Goal: Ask a question

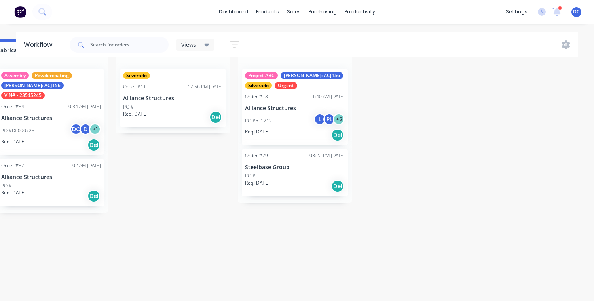
click at [23, 12] on img at bounding box center [20, 12] width 12 height 12
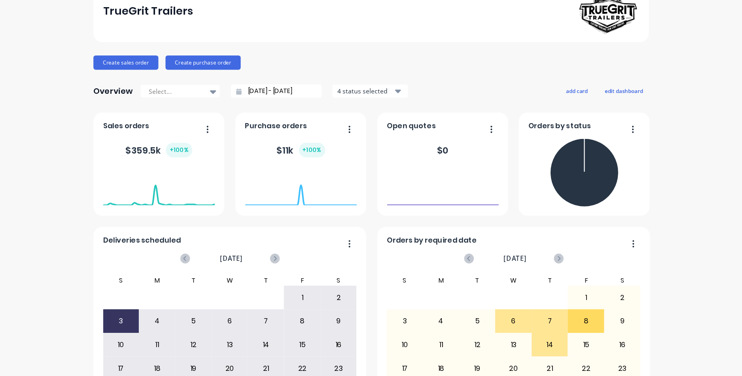
scroll to position [49, 0]
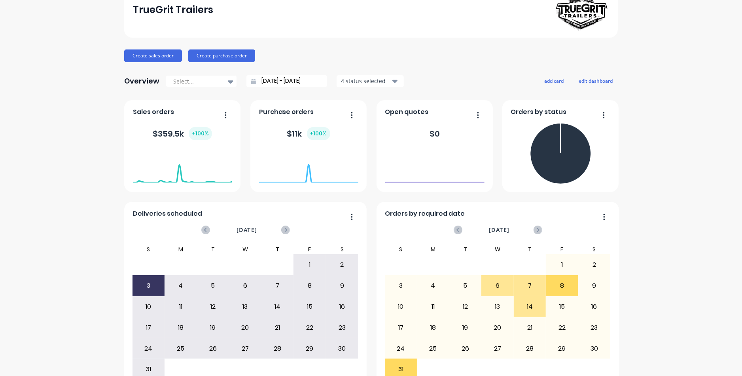
click at [594, 225] on div "TrueGrit Trailers Create sales order Create purchase order Overview Select... […" at bounding box center [371, 188] width 742 height 413
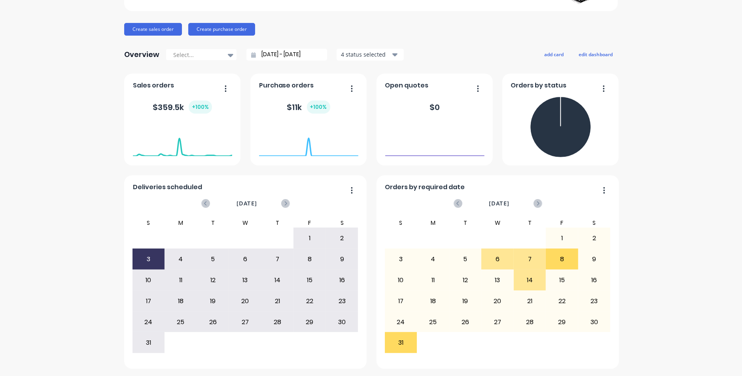
click at [594, 300] on div "TrueGrit Trailers Create sales order Create purchase order Overview Select... […" at bounding box center [371, 162] width 742 height 413
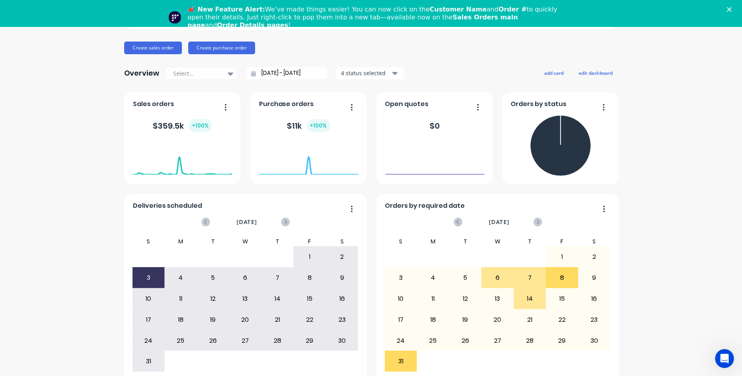
click at [724, 356] on icon "Open Intercom Messenger" at bounding box center [724, 358] width 13 height 13
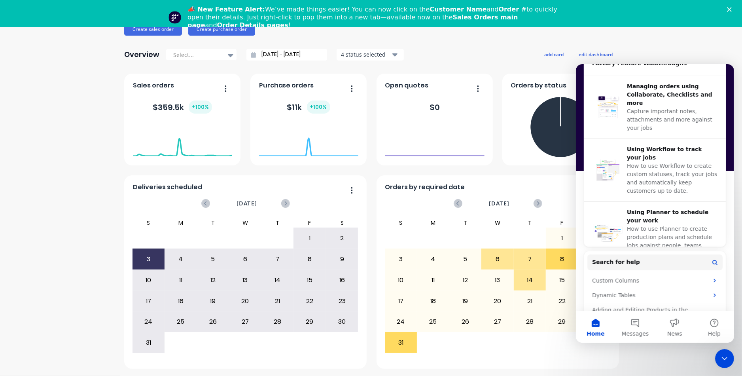
scroll to position [241, 0]
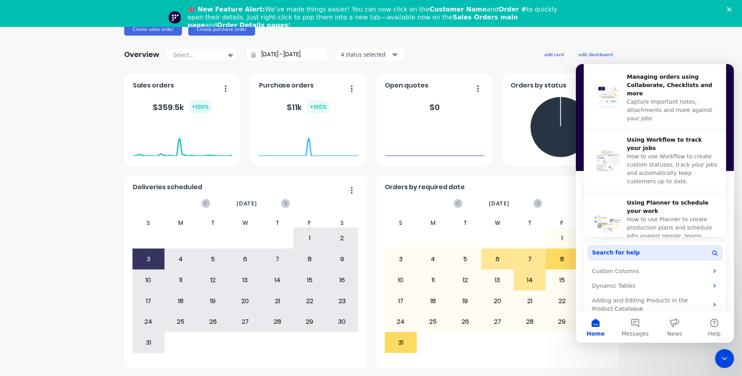
click at [641, 249] on button "Search for help" at bounding box center [654, 253] width 135 height 16
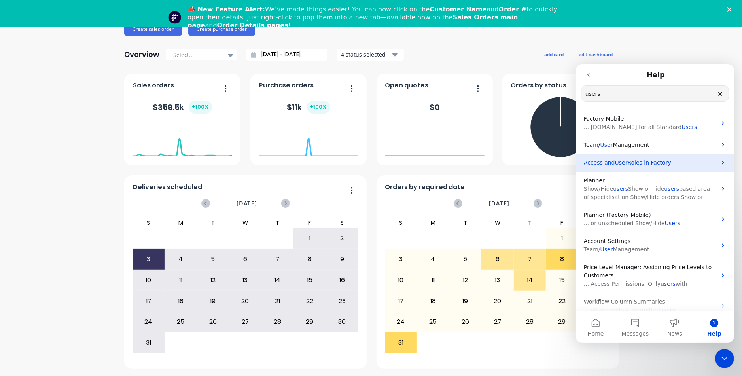
type input "users"
click at [622, 162] on span "User" at bounding box center [621, 162] width 13 height 6
